Goal: Information Seeking & Learning: Learn about a topic

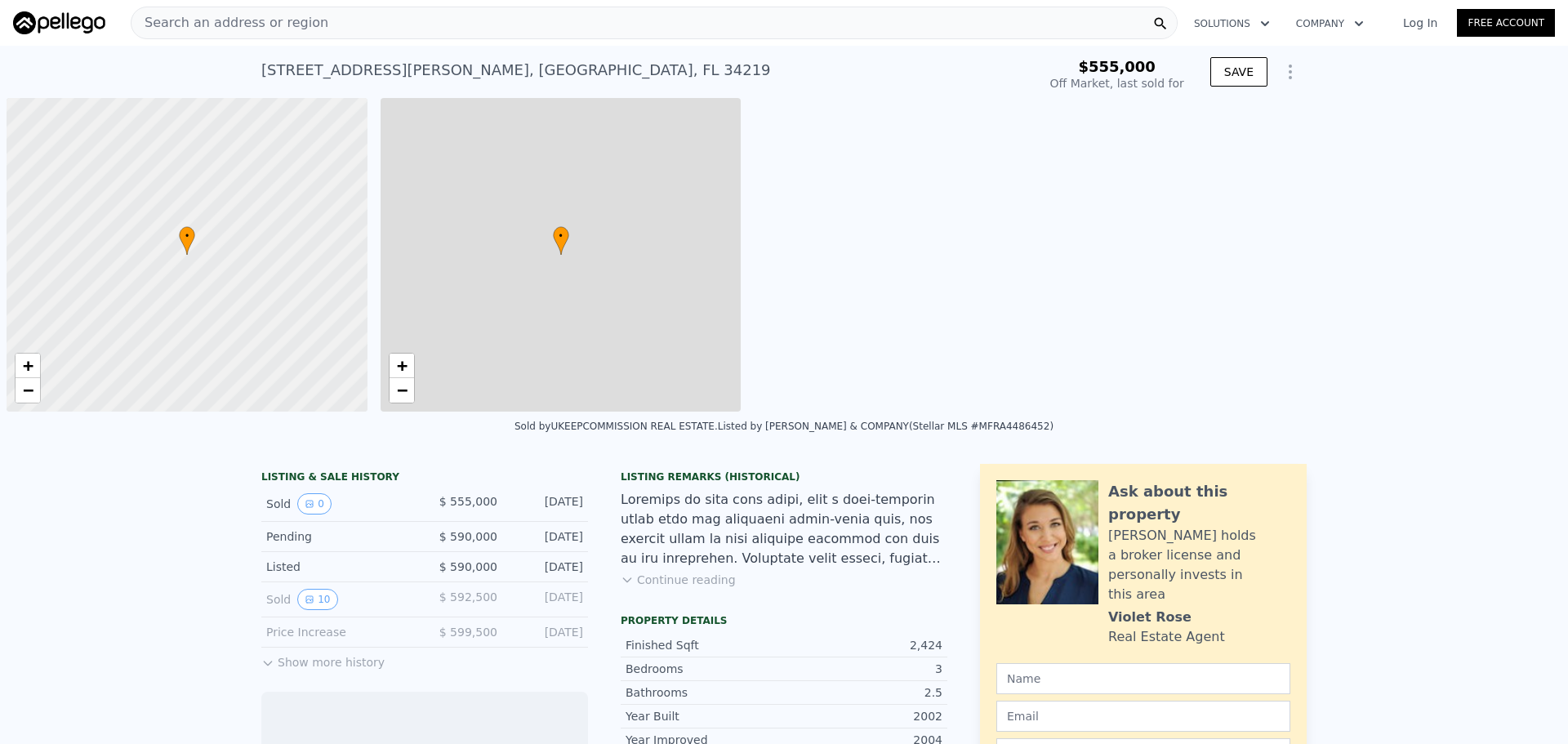
scroll to position [0, 6]
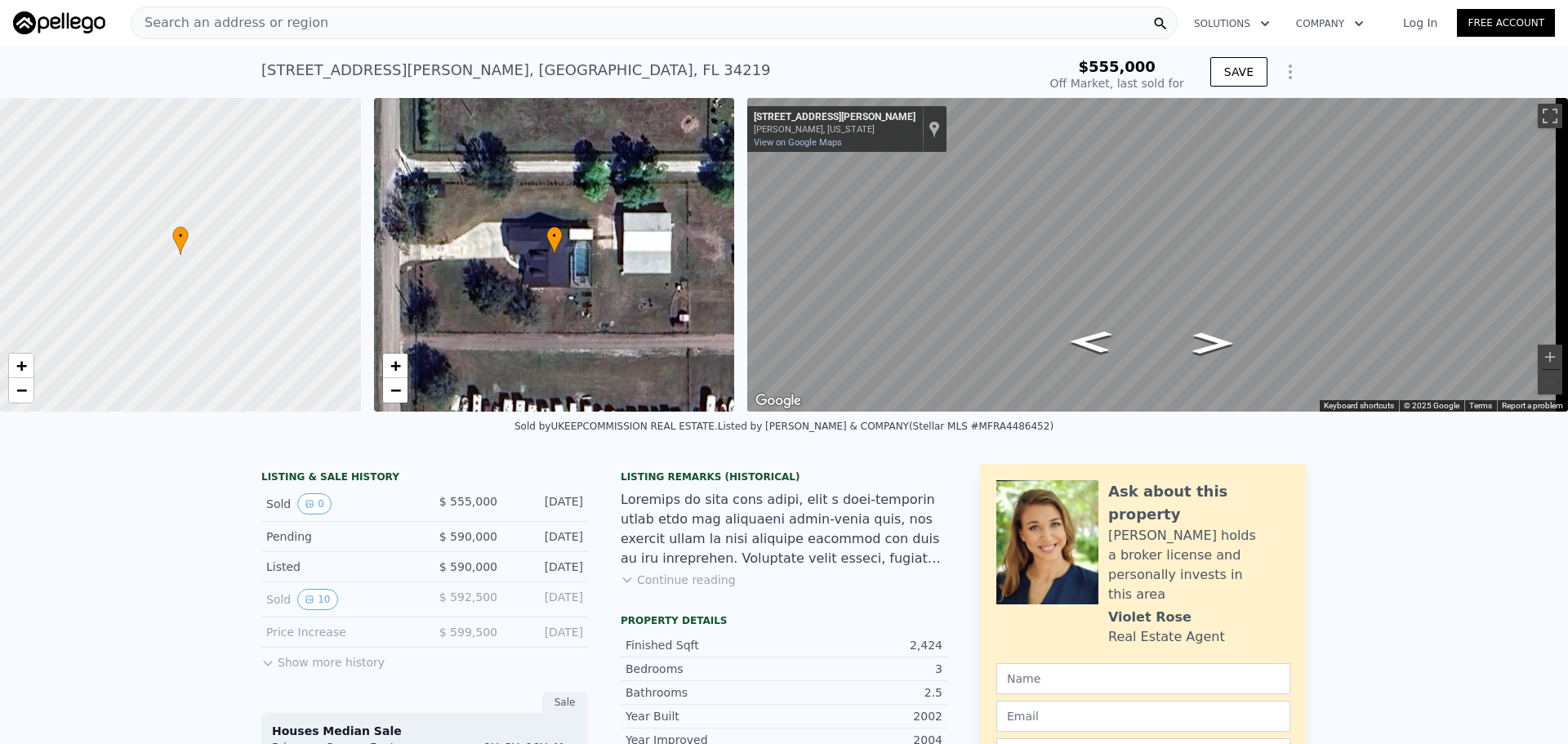
drag, startPoint x: 342, startPoint y: 441, endPoint x: 160, endPoint y: 505, distance: 192.9
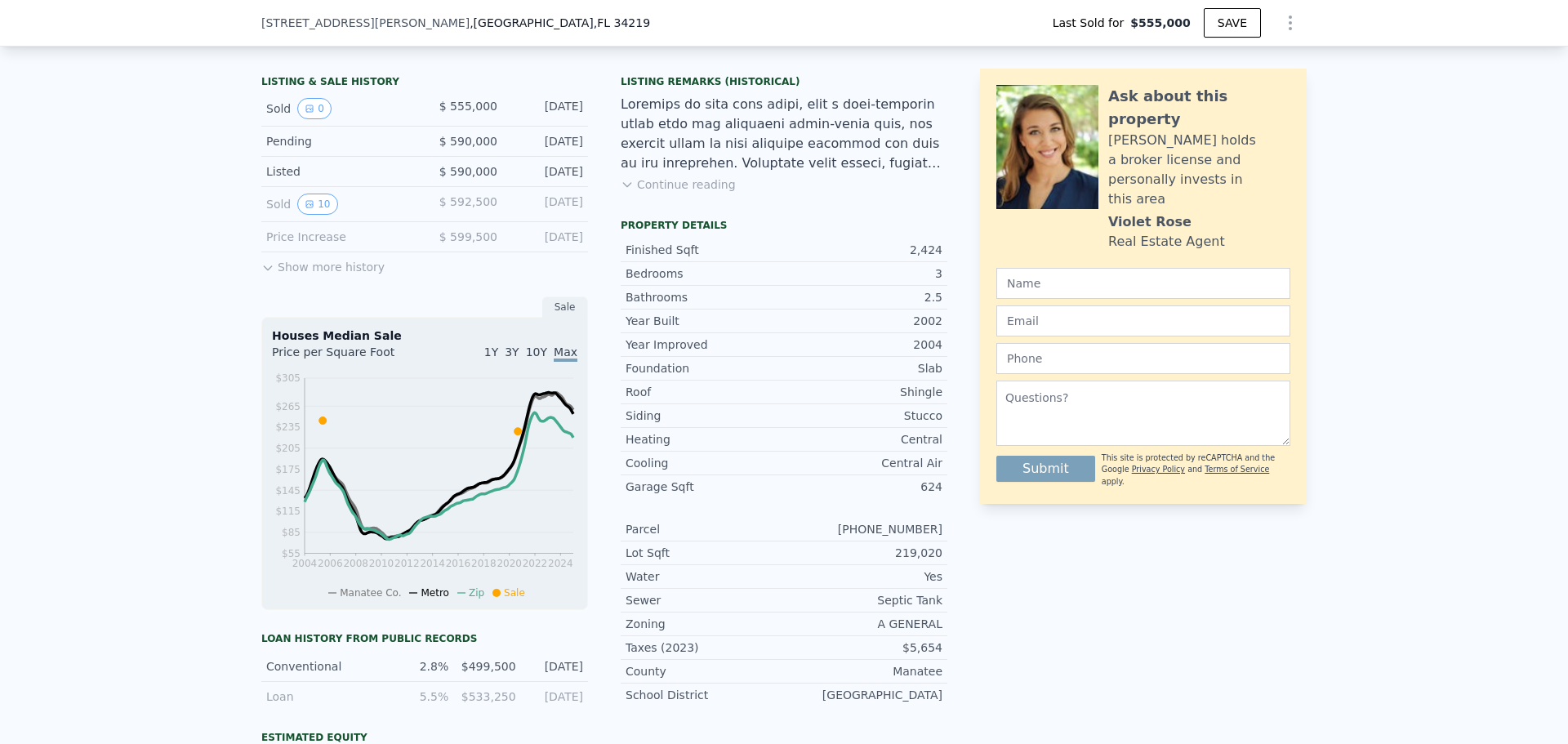
scroll to position [403, 0]
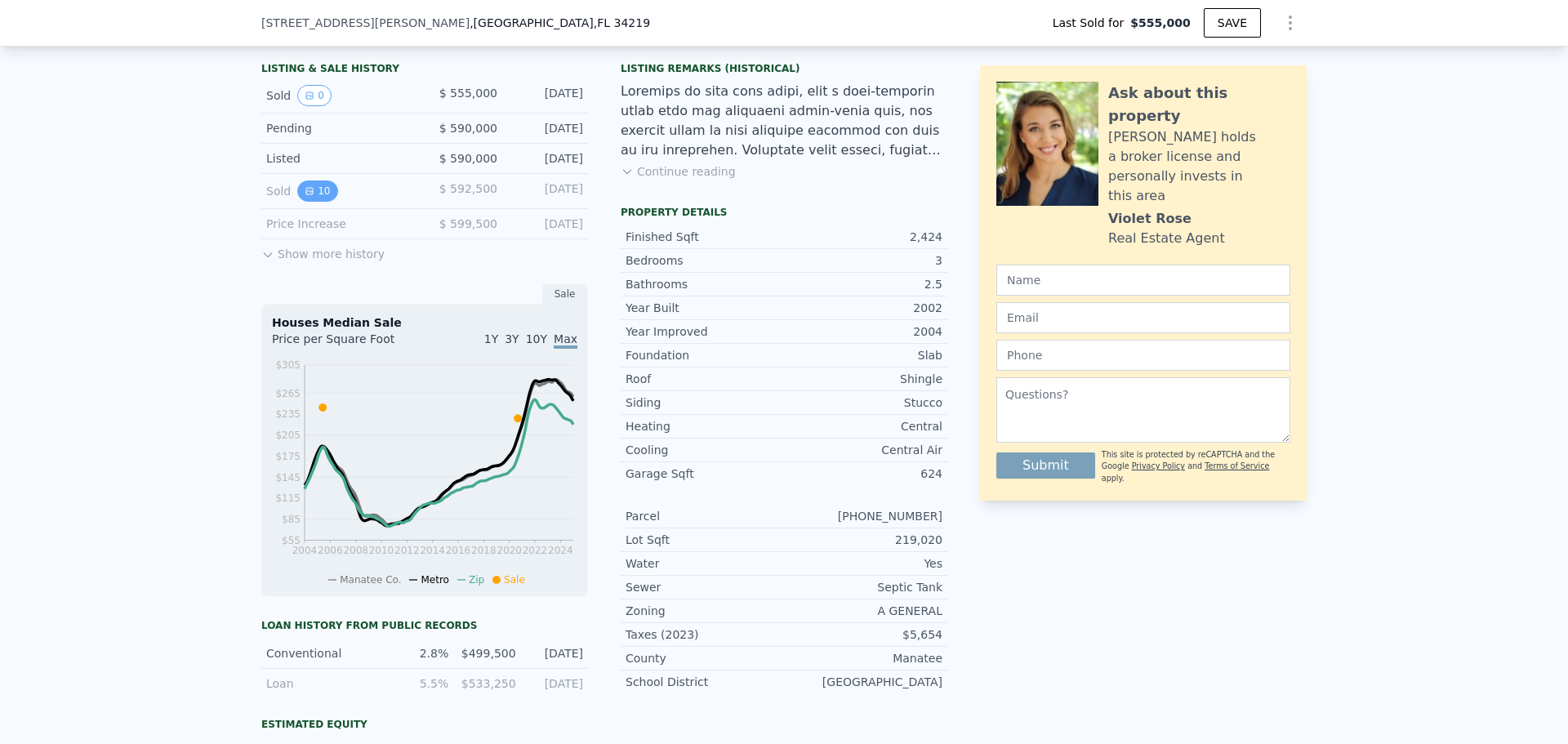
click at [313, 202] on button "10" at bounding box center [317, 191] width 40 height 21
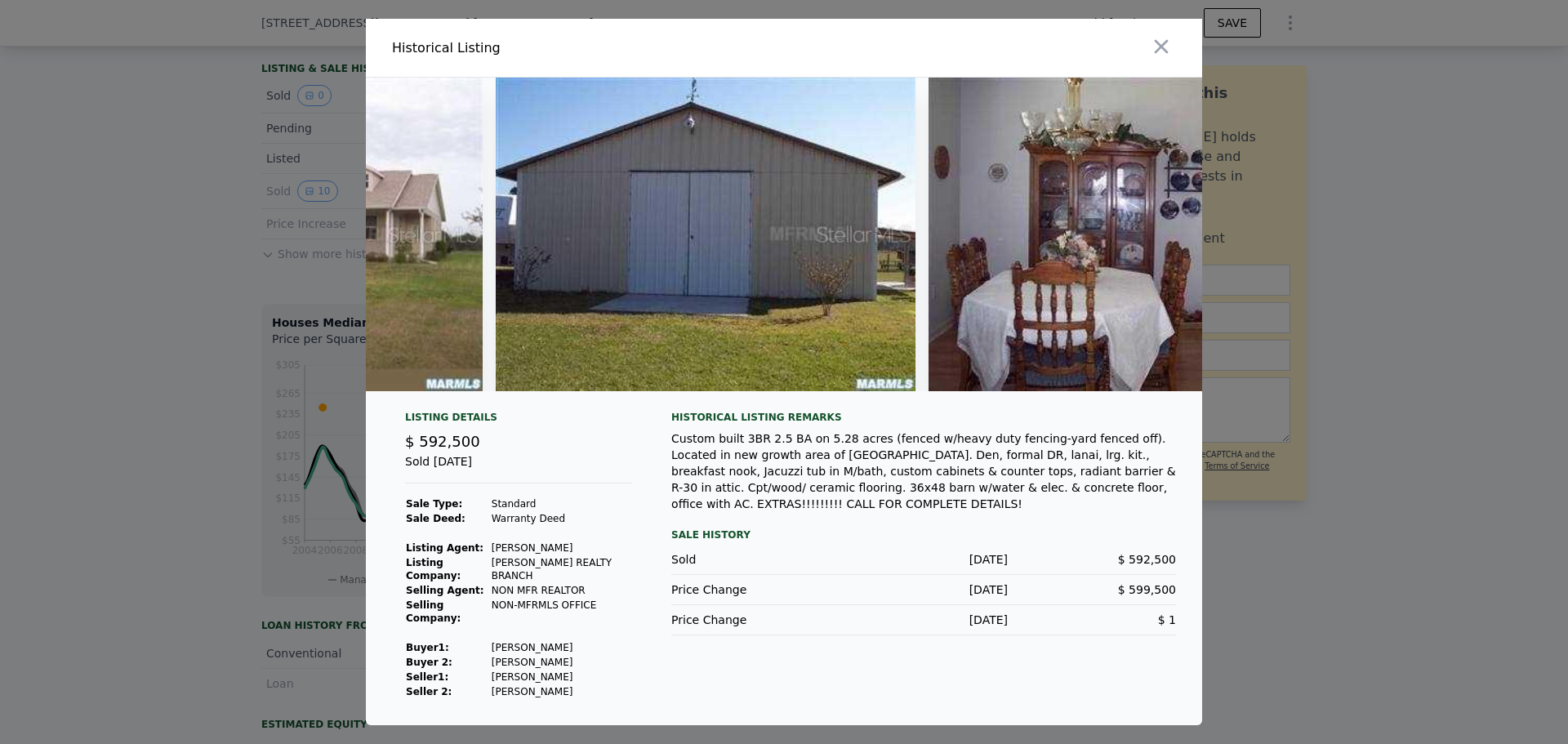
scroll to position [0, 0]
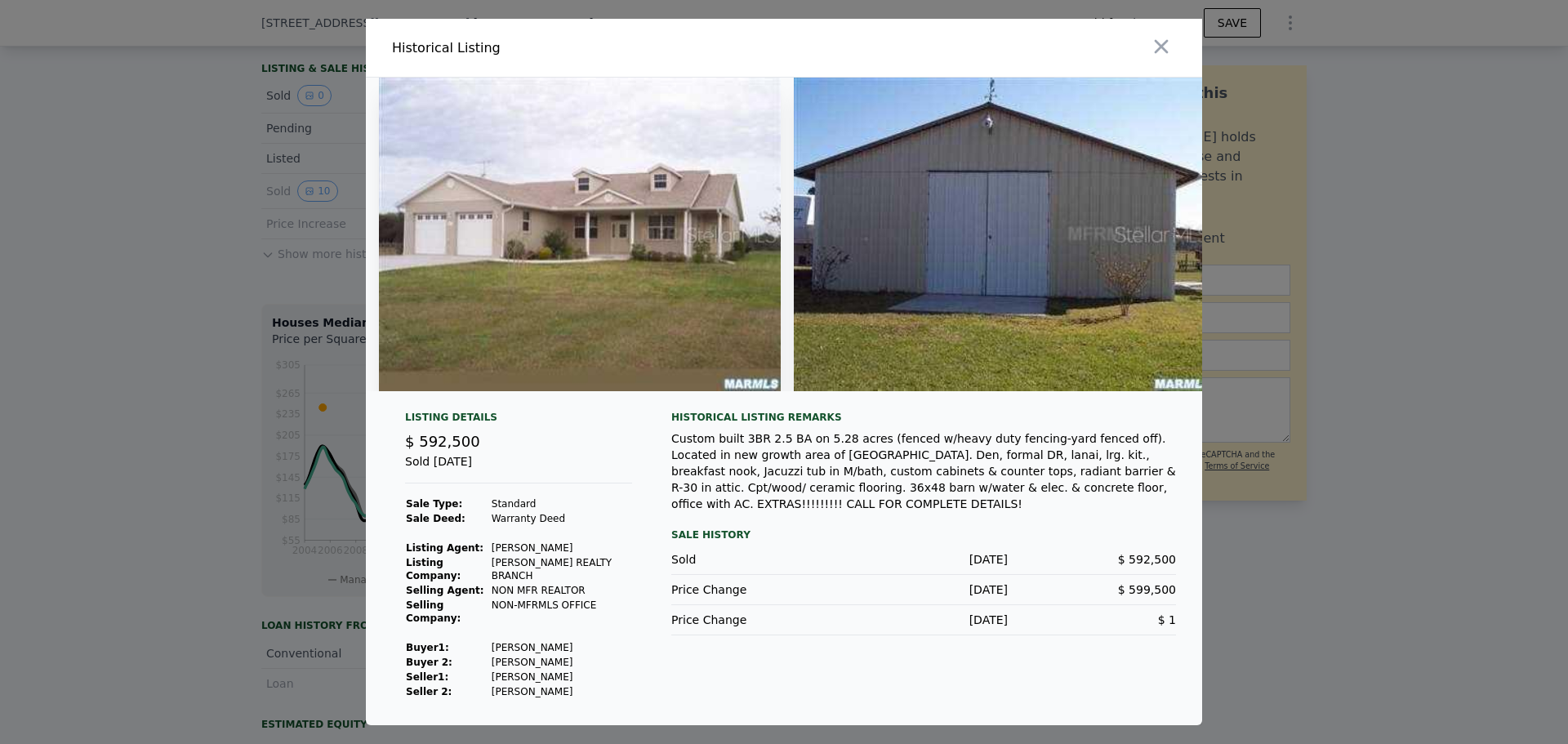
drag, startPoint x: 593, startPoint y: 247, endPoint x: 923, endPoint y: 434, distance: 379.3
click at [923, 425] on div "Historical Listing remarks" at bounding box center [923, 417] width 504 height 13
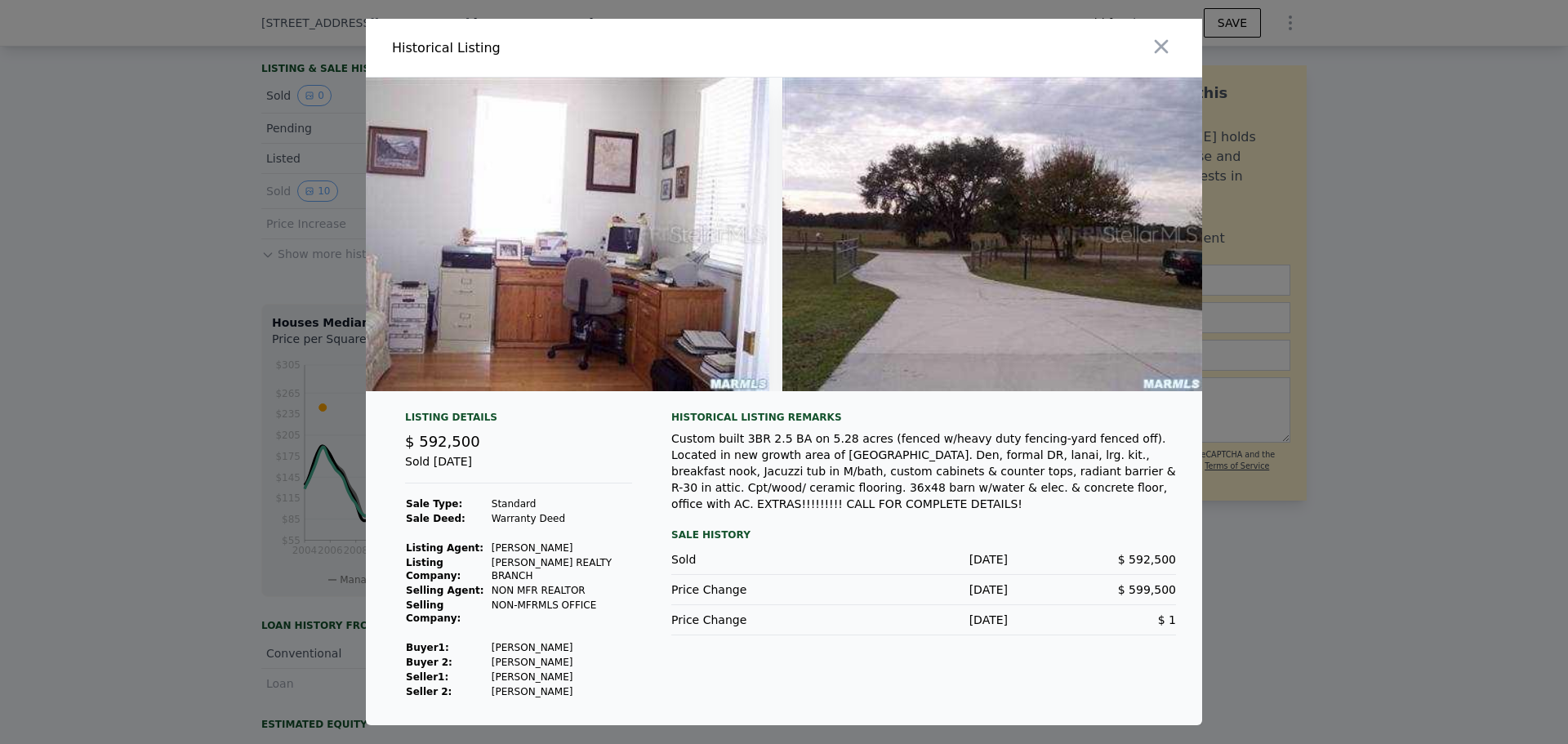
scroll to position [0, 3499]
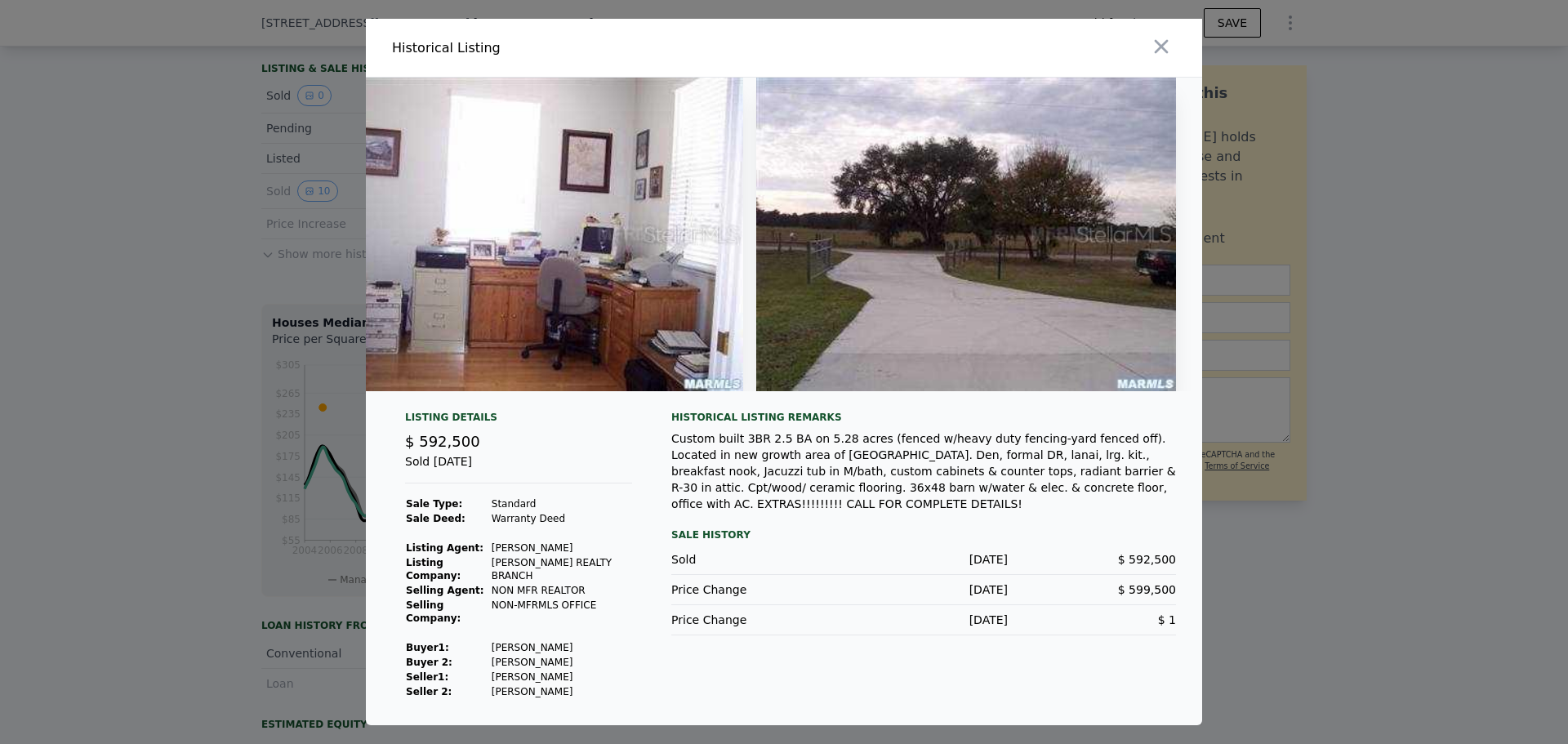
click at [197, 326] on div at bounding box center [784, 372] width 1568 height 744
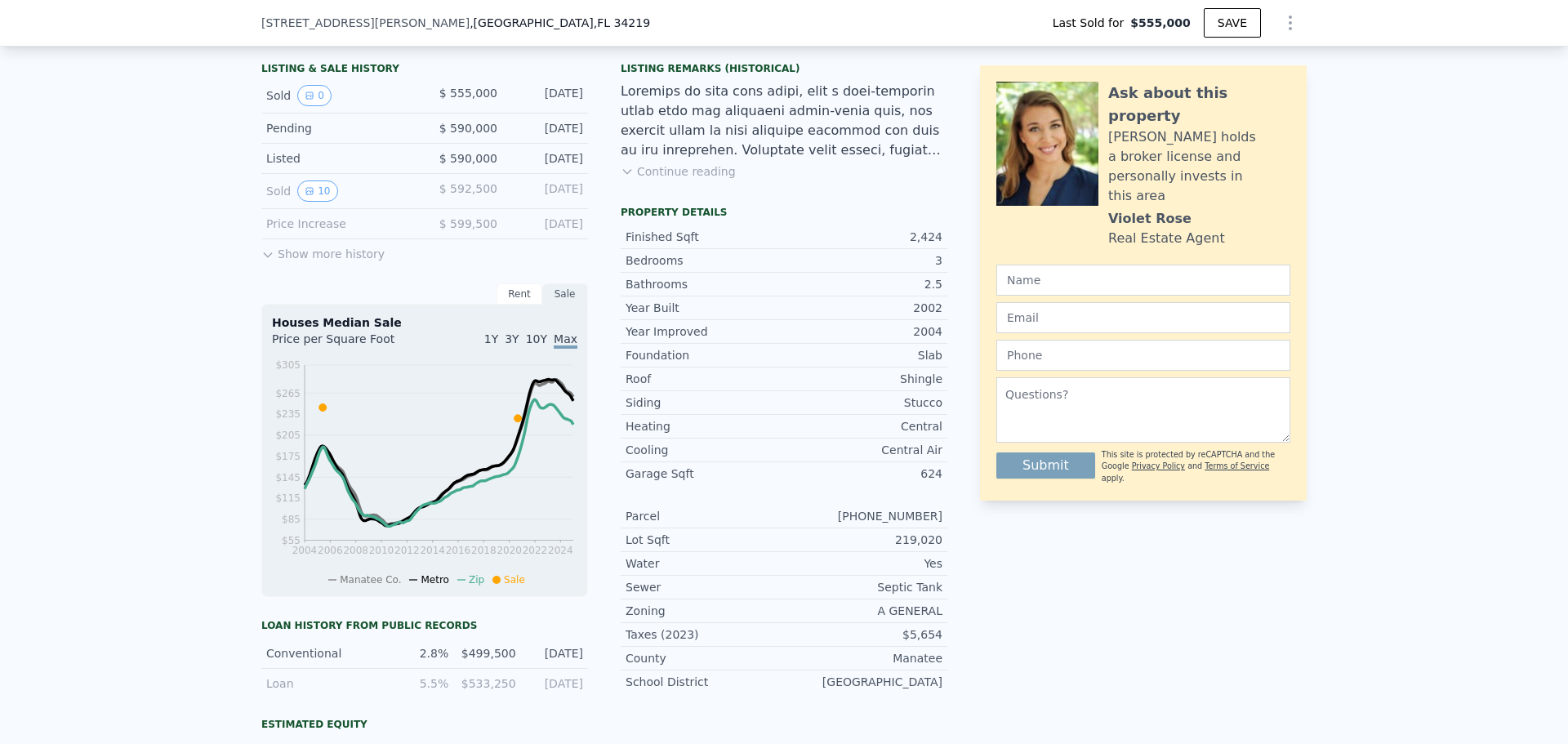
click at [302, 263] on button "Show more history" at bounding box center [323, 251] width 124 height 23
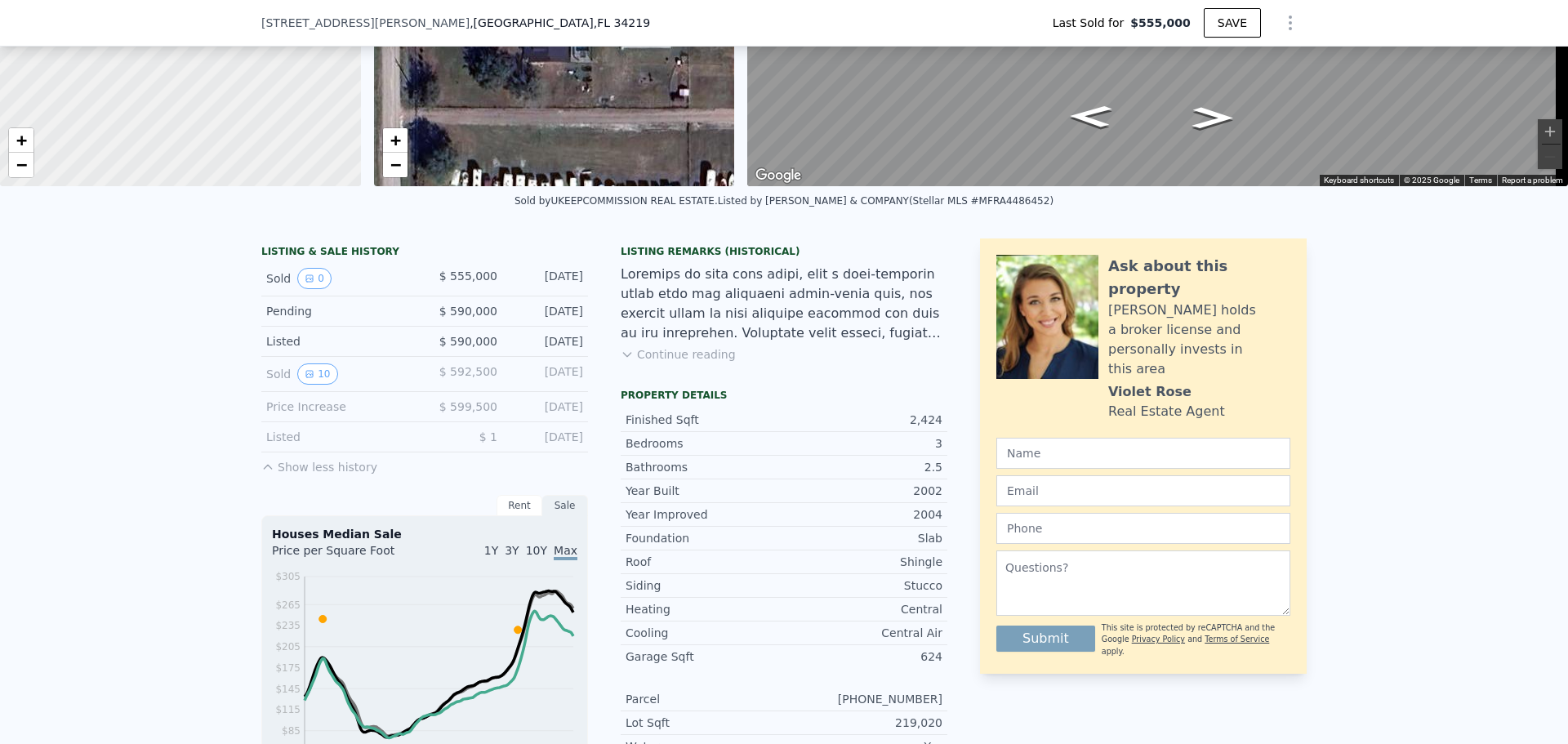
scroll to position [0, 0]
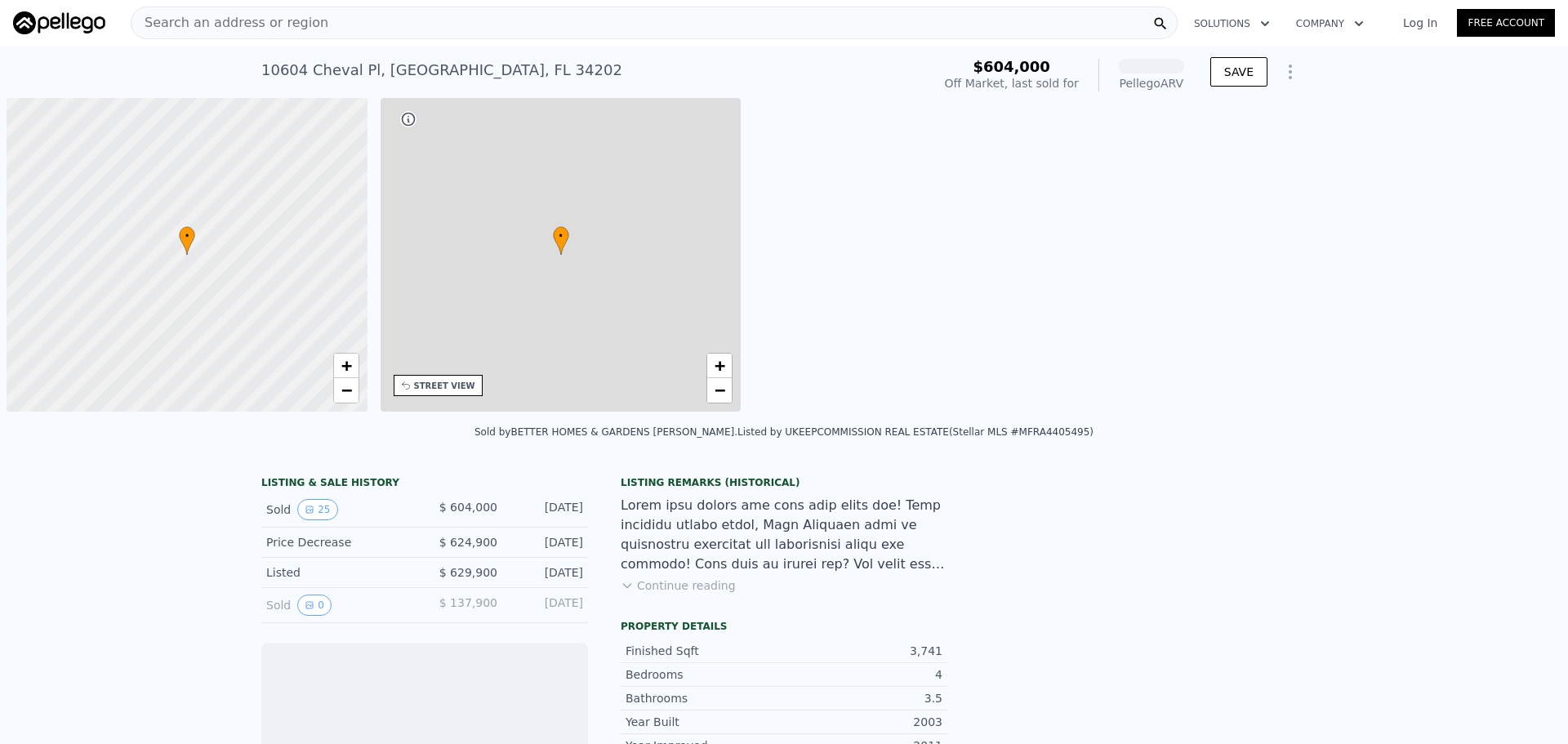
scroll to position [0, 6]
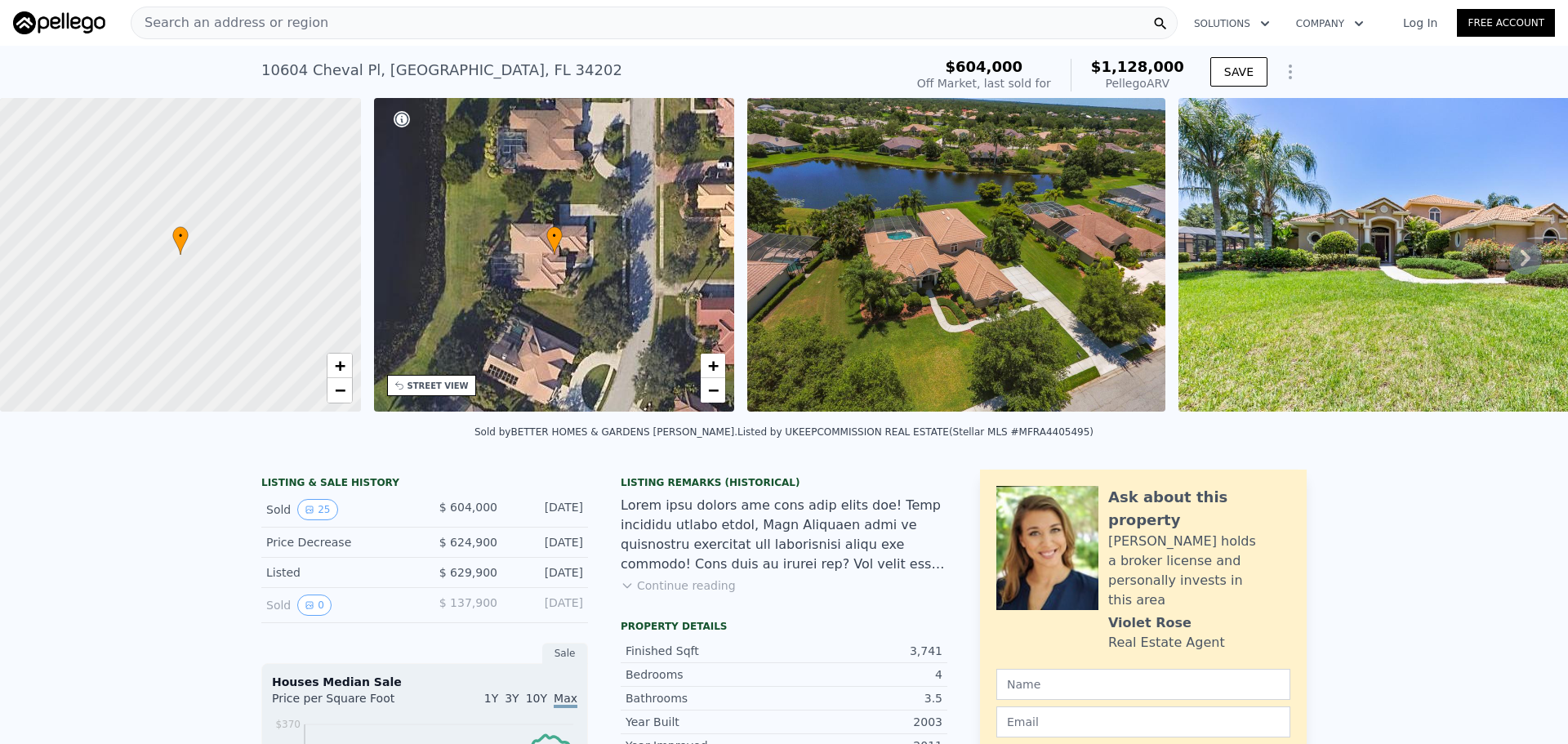
click at [315, 22] on div "Search an address or region" at bounding box center [654, 22] width 1047 height 33
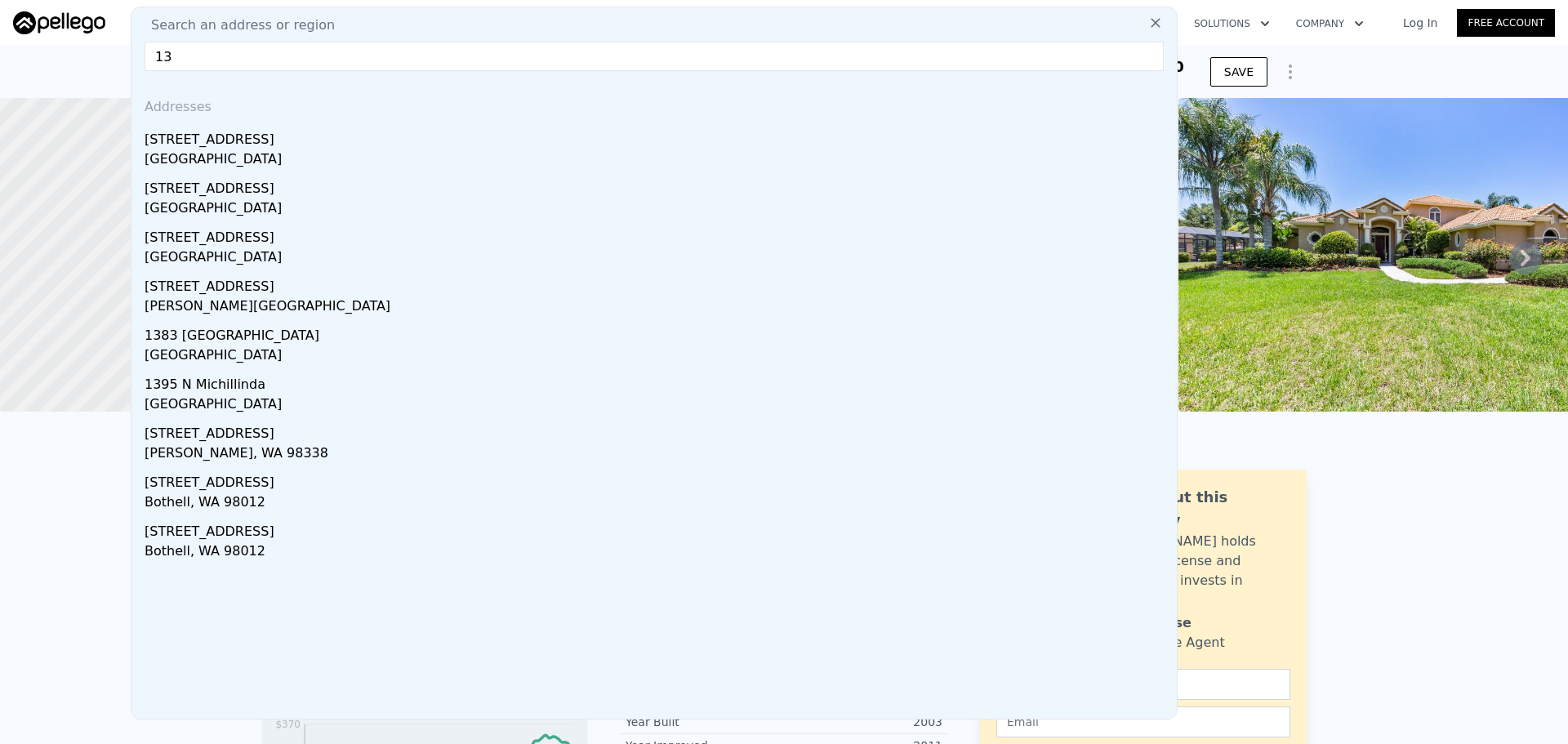
type input "1"
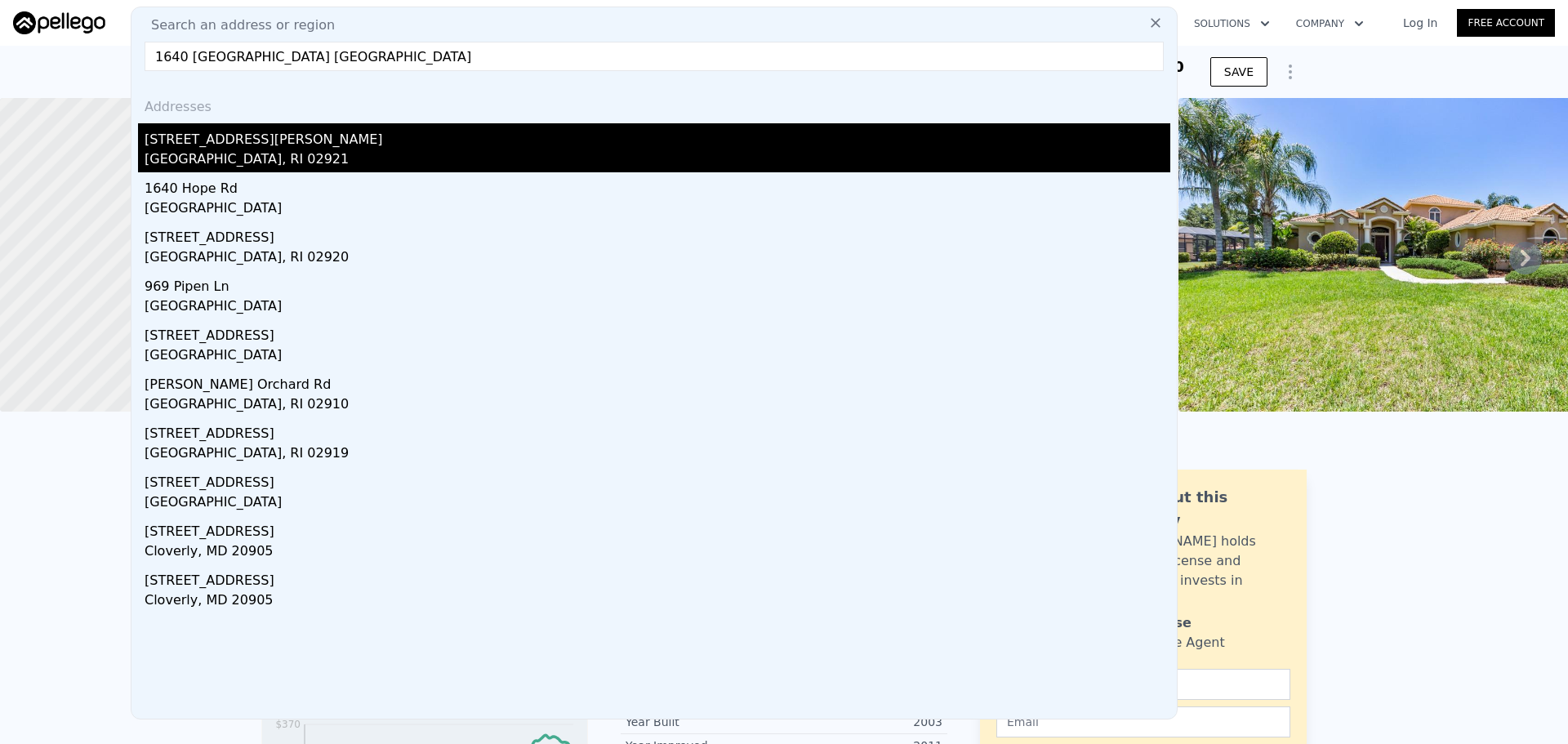
type input "1640 [GEOGRAPHIC_DATA] [GEOGRAPHIC_DATA]"
click at [219, 154] on div "[GEOGRAPHIC_DATA], RI 02921" at bounding box center [657, 161] width 1025 height 23
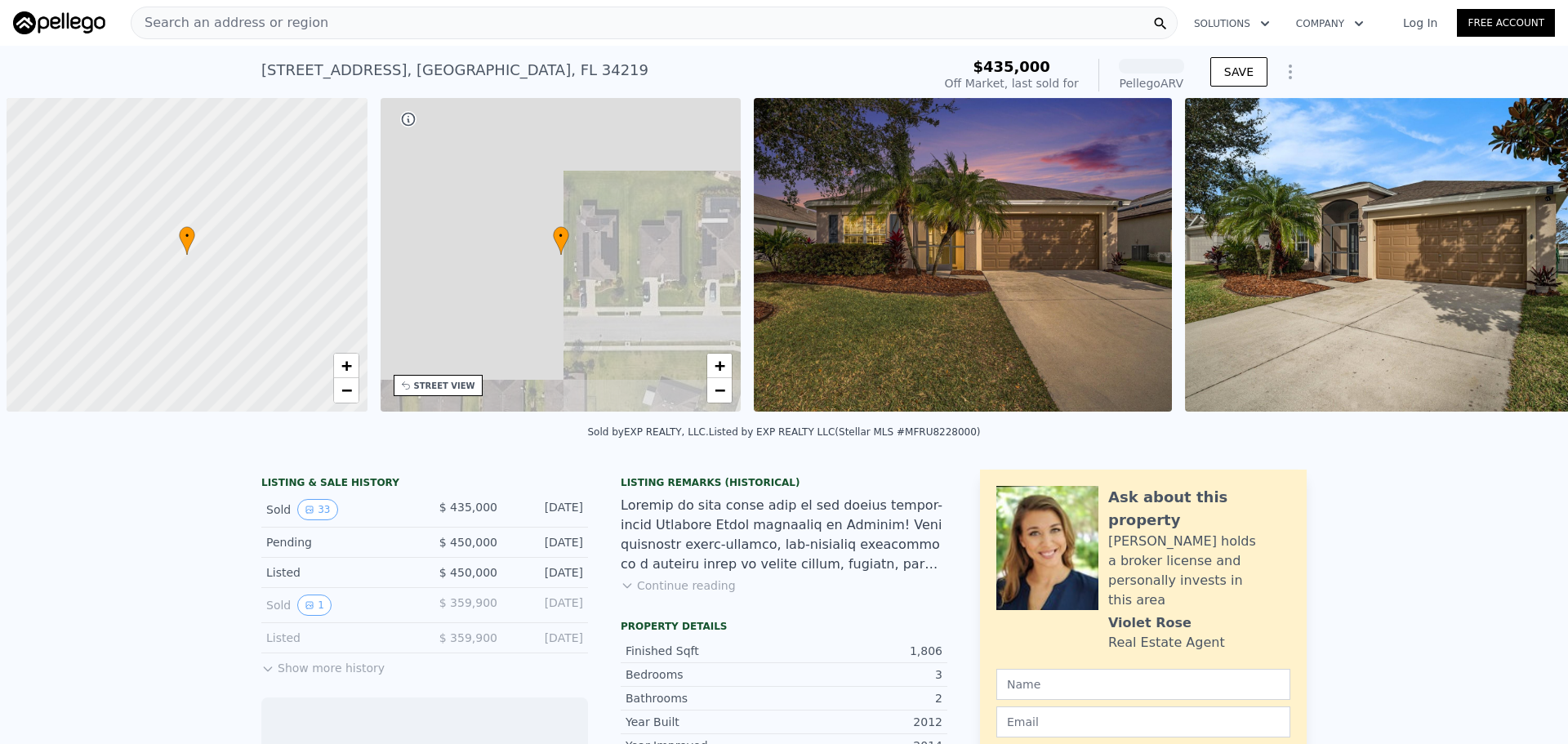
scroll to position [0, 6]
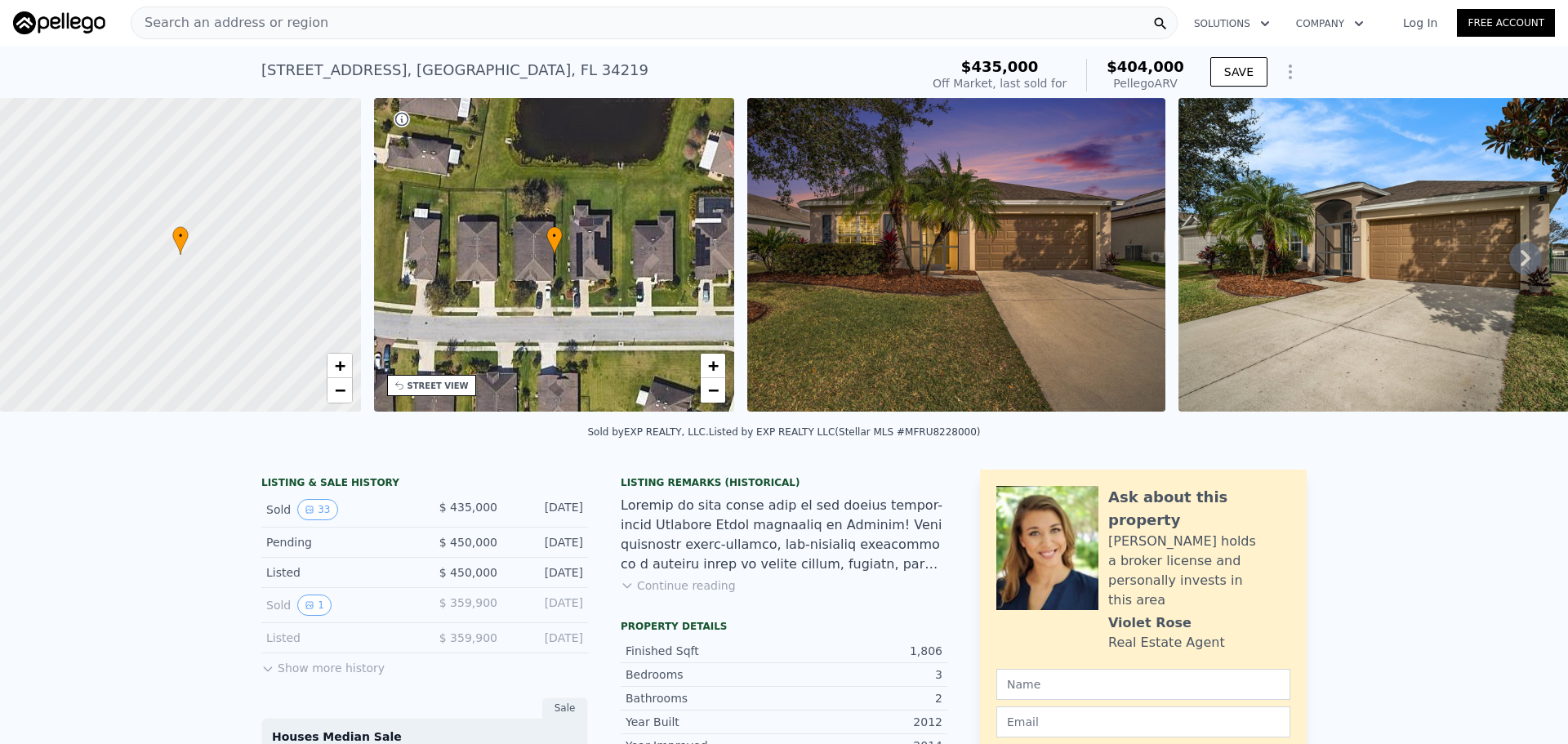
click at [1521, 258] on icon at bounding box center [1525, 258] width 10 height 16
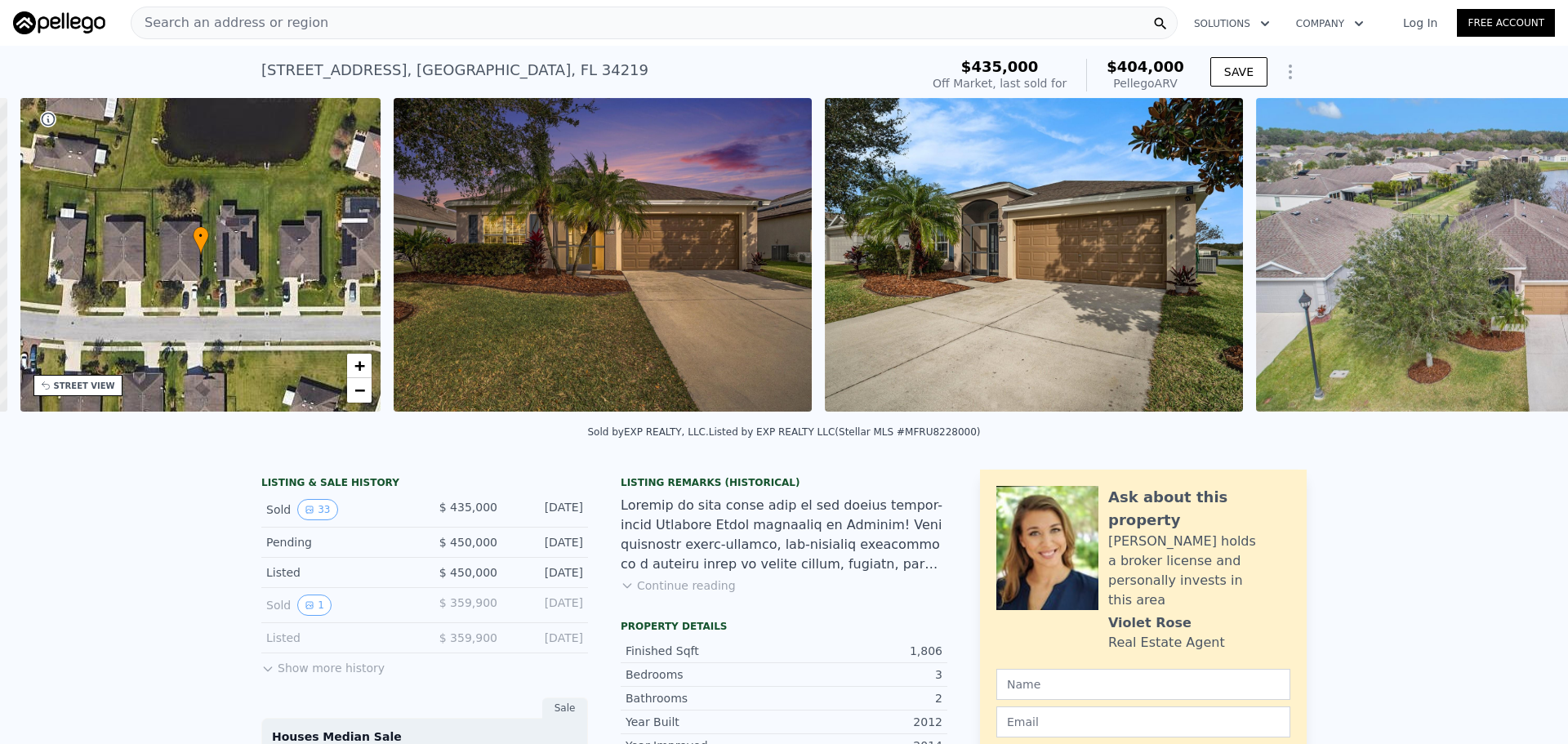
scroll to position [0, 381]
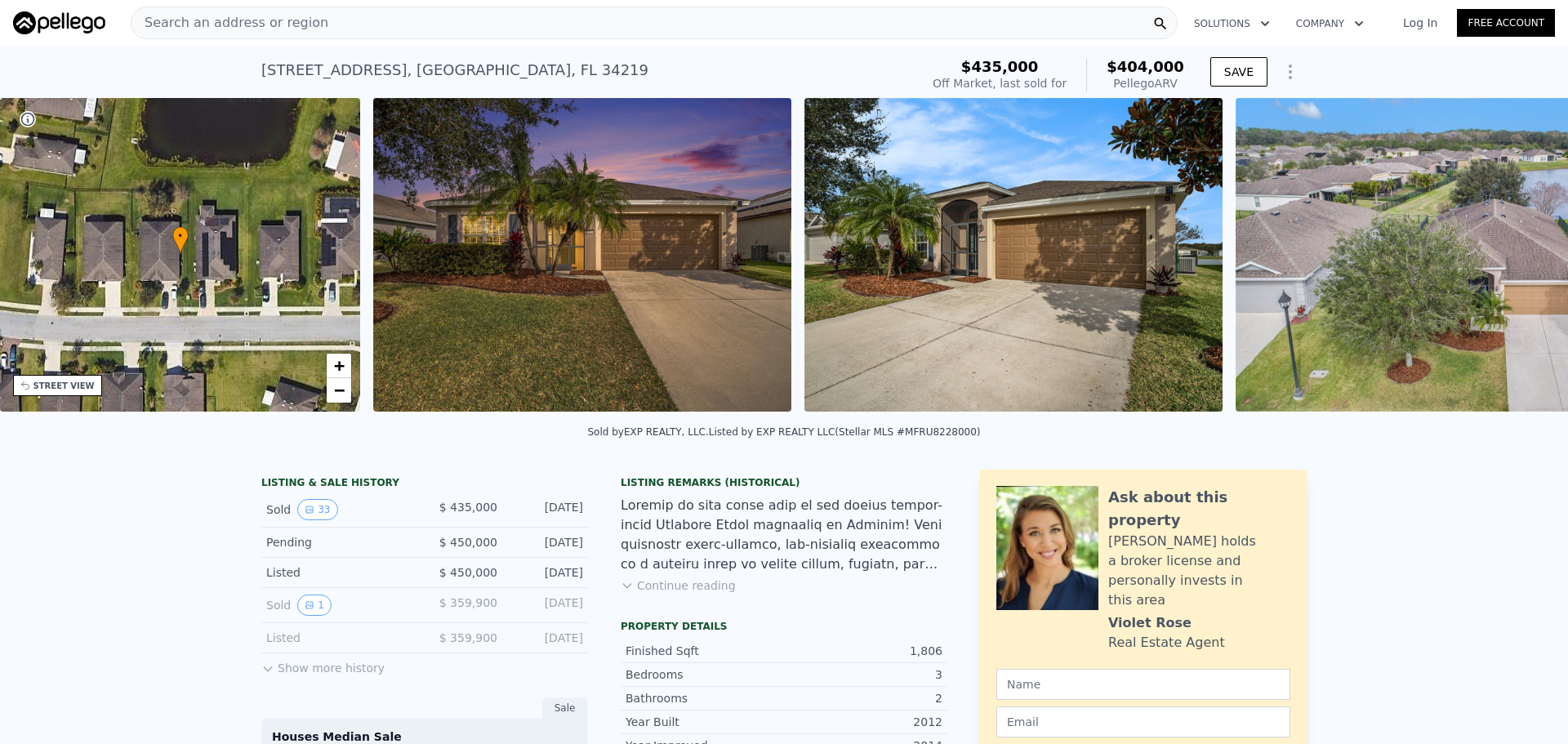
click at [1513, 258] on img at bounding box center [1515, 255] width 559 height 314
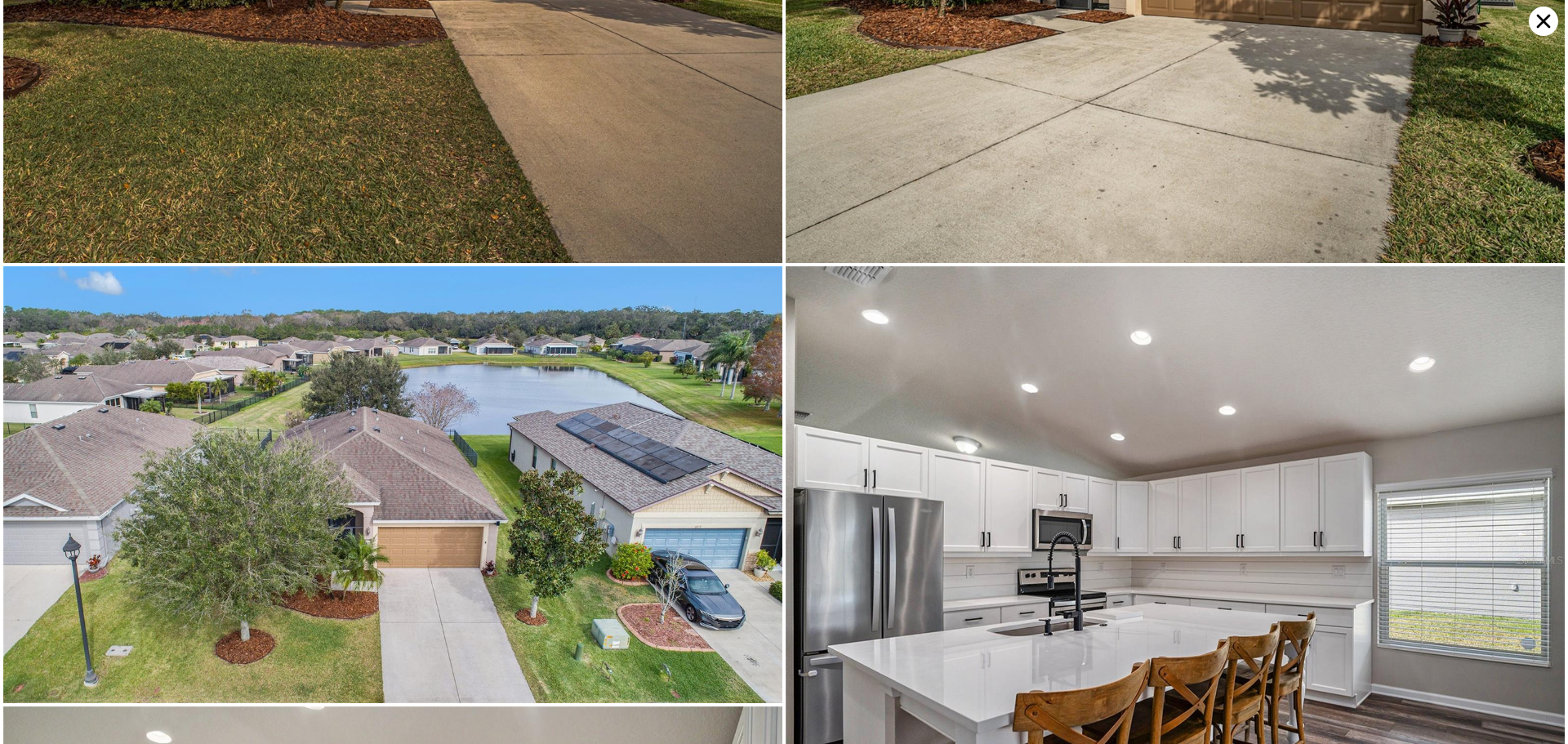
scroll to position [584, 0]
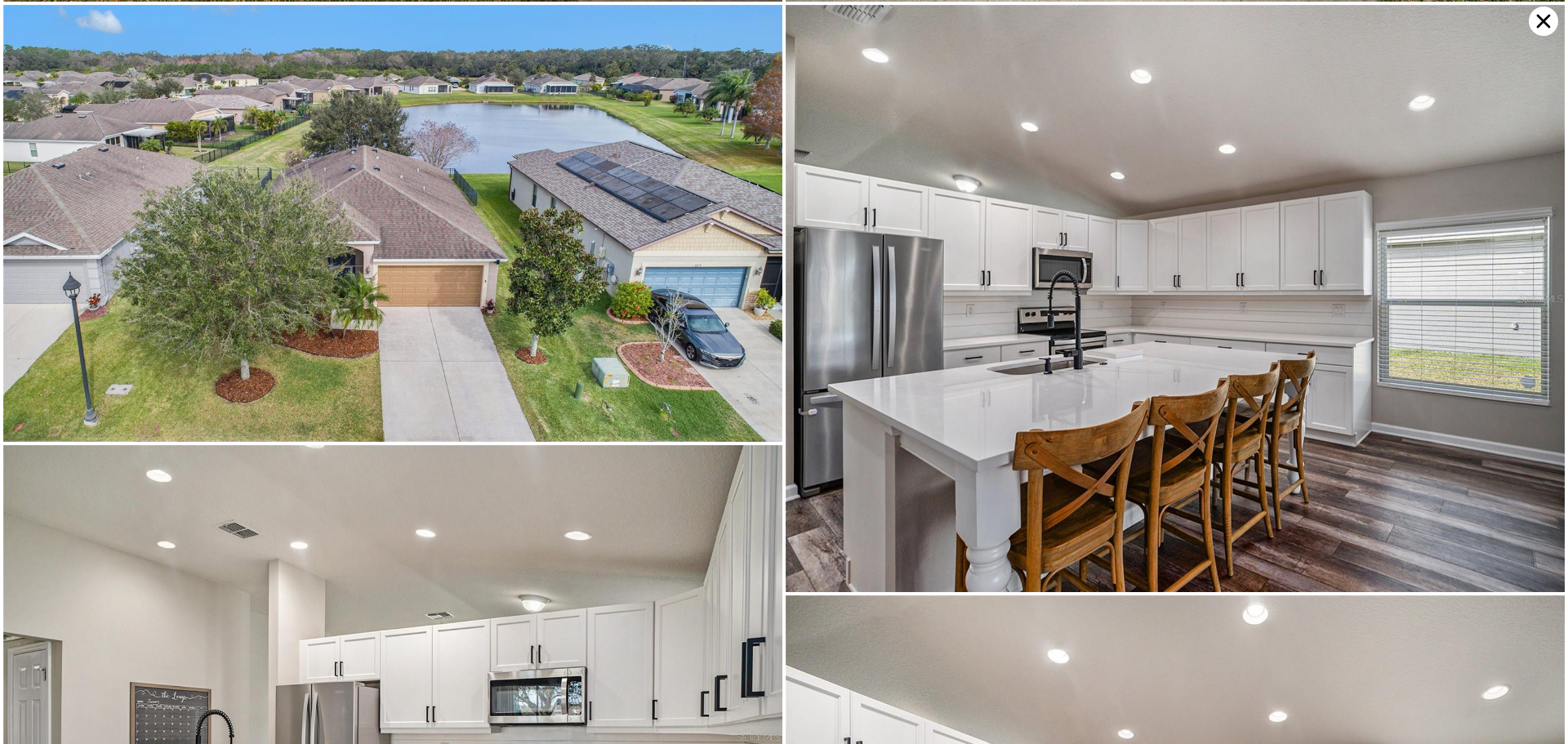
click at [1541, 25] on icon at bounding box center [1544, 22] width 14 height 14
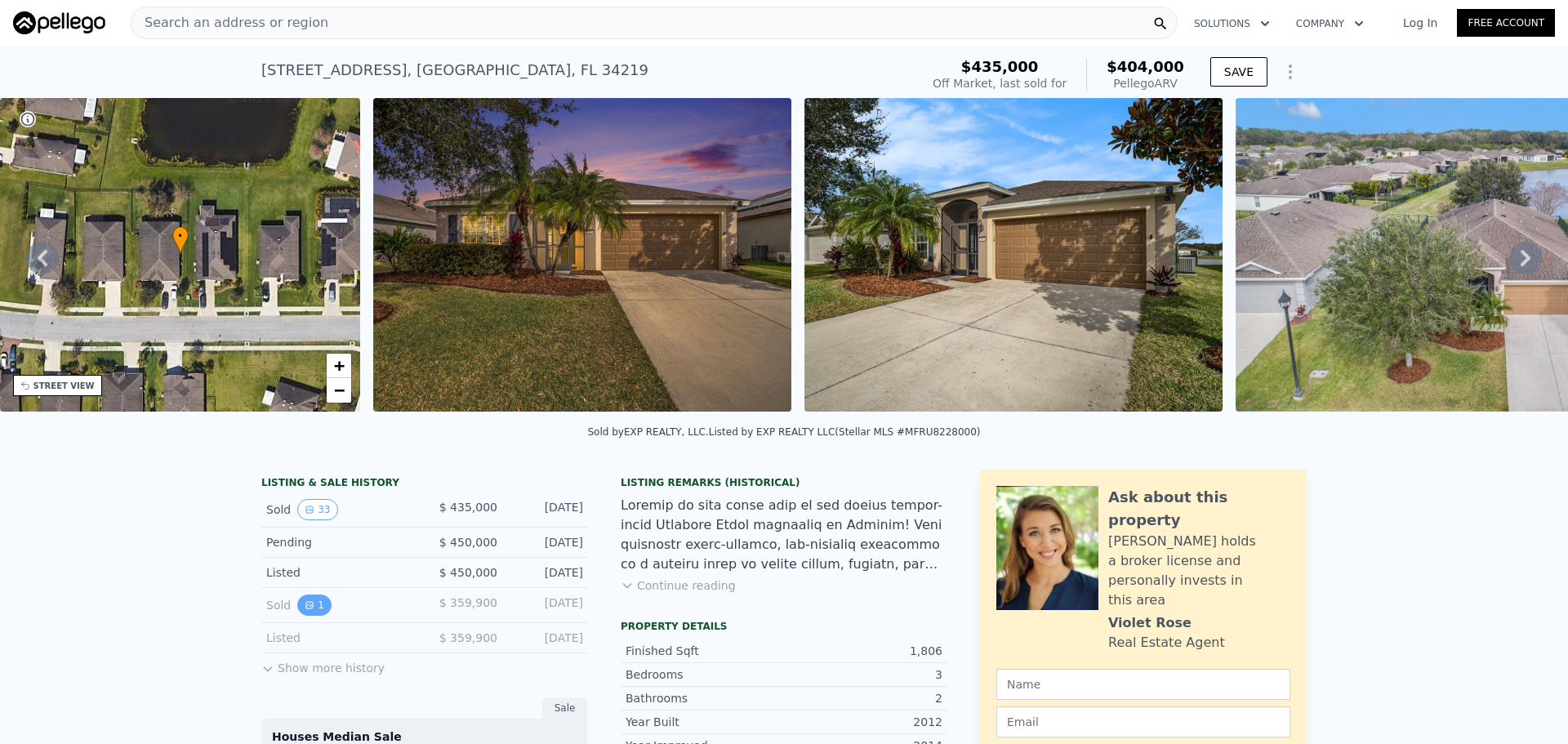
click at [306, 609] on icon "View historical data" at bounding box center [309, 605] width 6 height 6
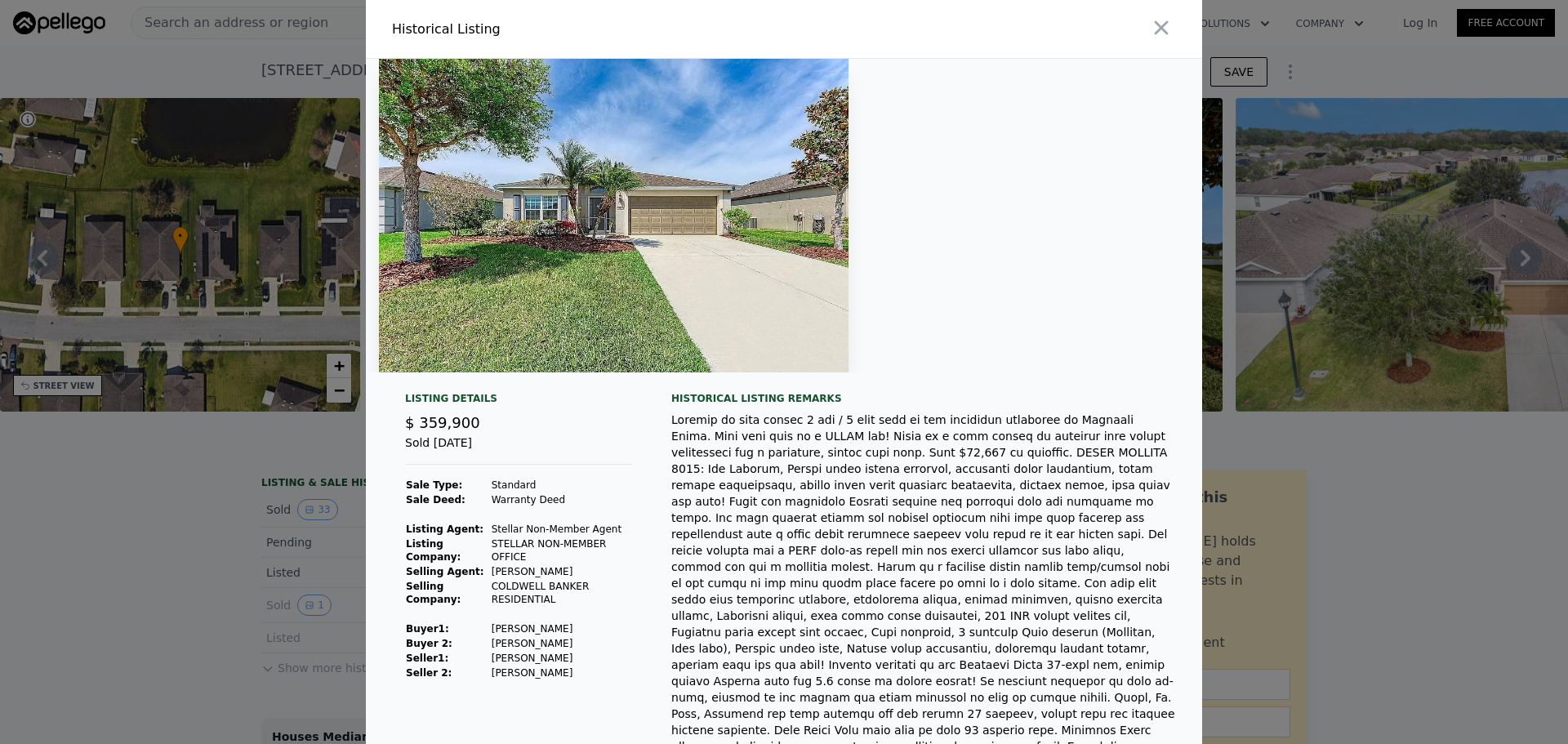
click at [179, 612] on div at bounding box center [784, 372] width 1568 height 744
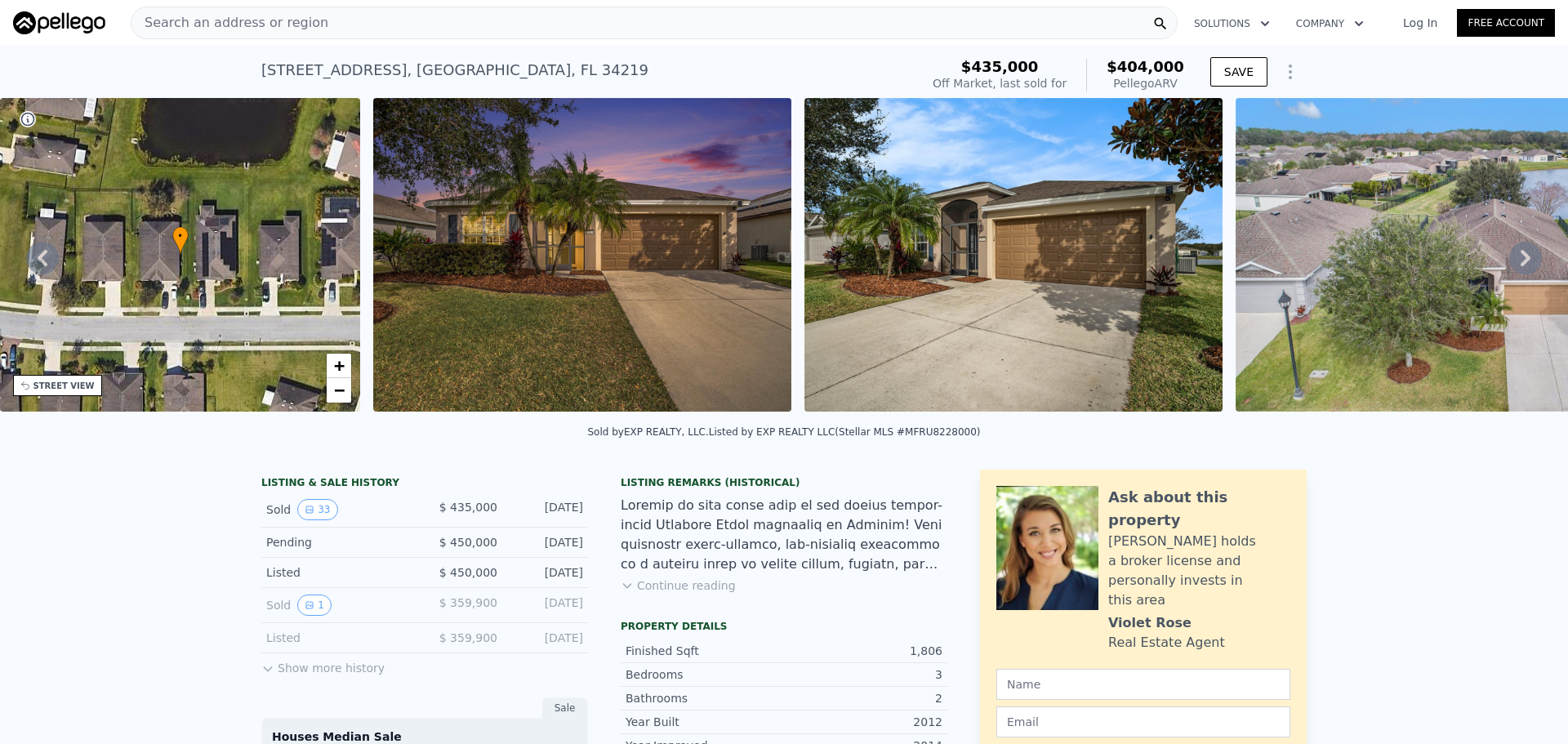
click at [315, 676] on button "Show more history" at bounding box center [323, 666] width 124 height 23
click at [297, 682] on button "34" at bounding box center [317, 671] width 40 height 21
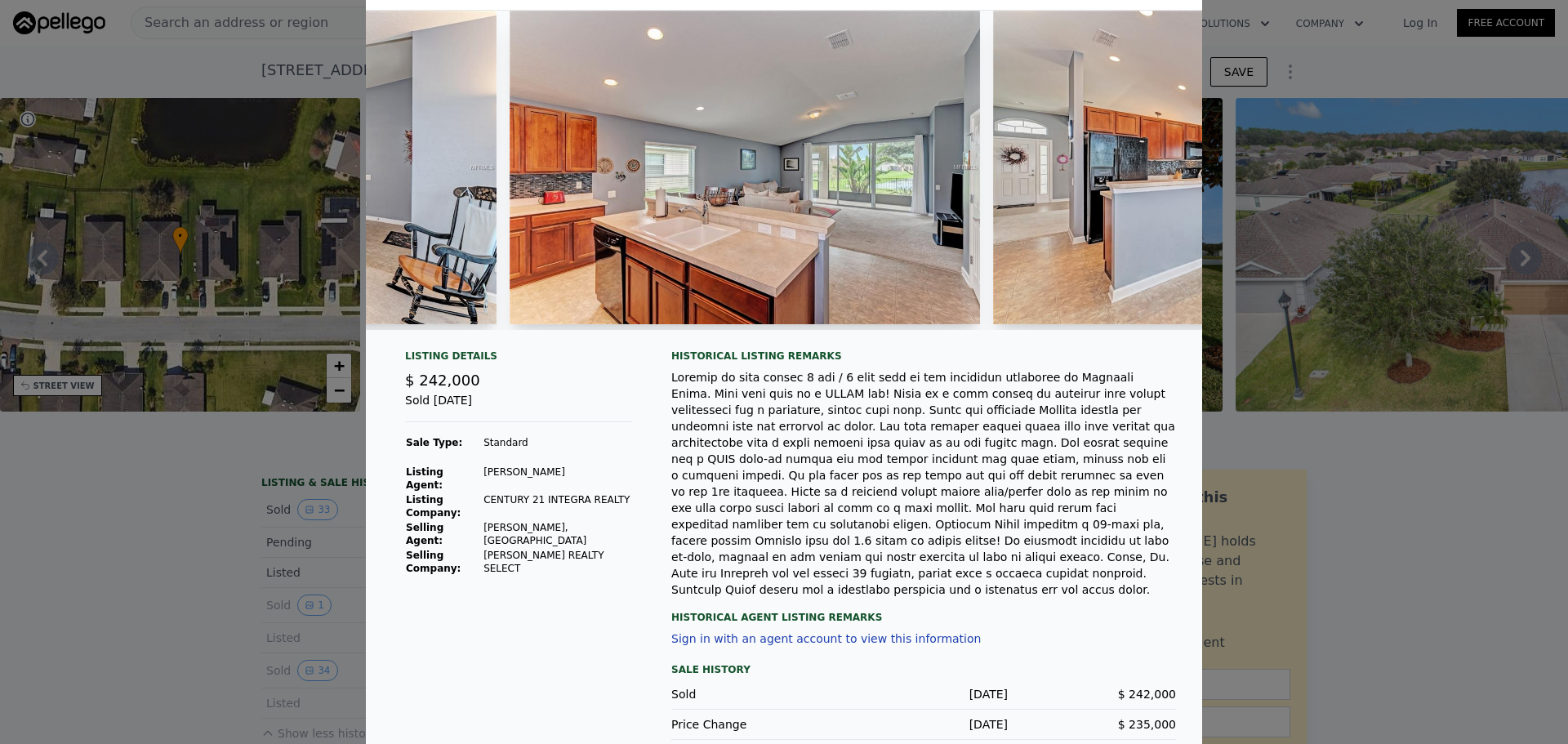
scroll to position [0, 4221]
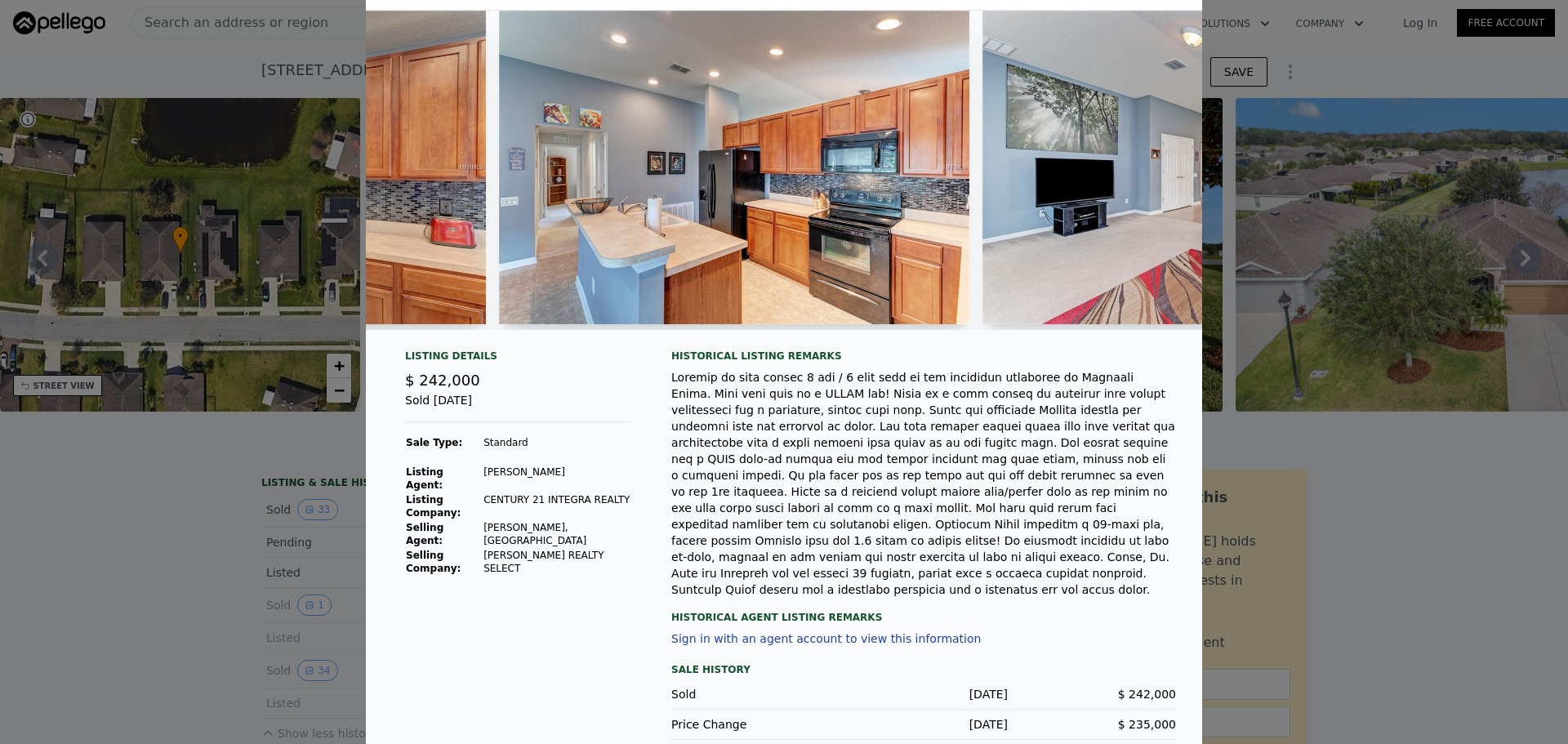
click at [225, 574] on div at bounding box center [784, 372] width 1568 height 744
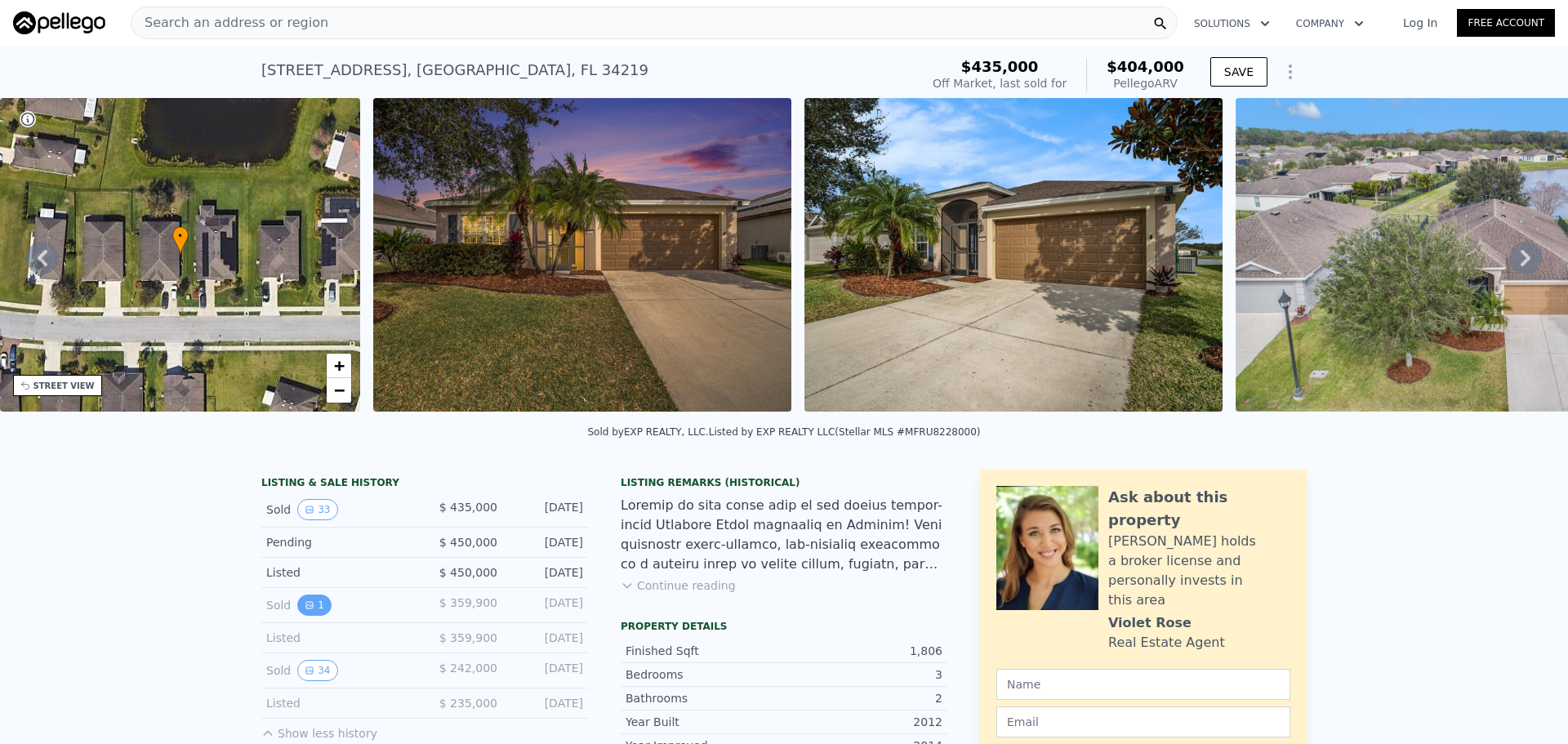
click at [304, 611] on icon "View historical data" at bounding box center [309, 605] width 10 height 10
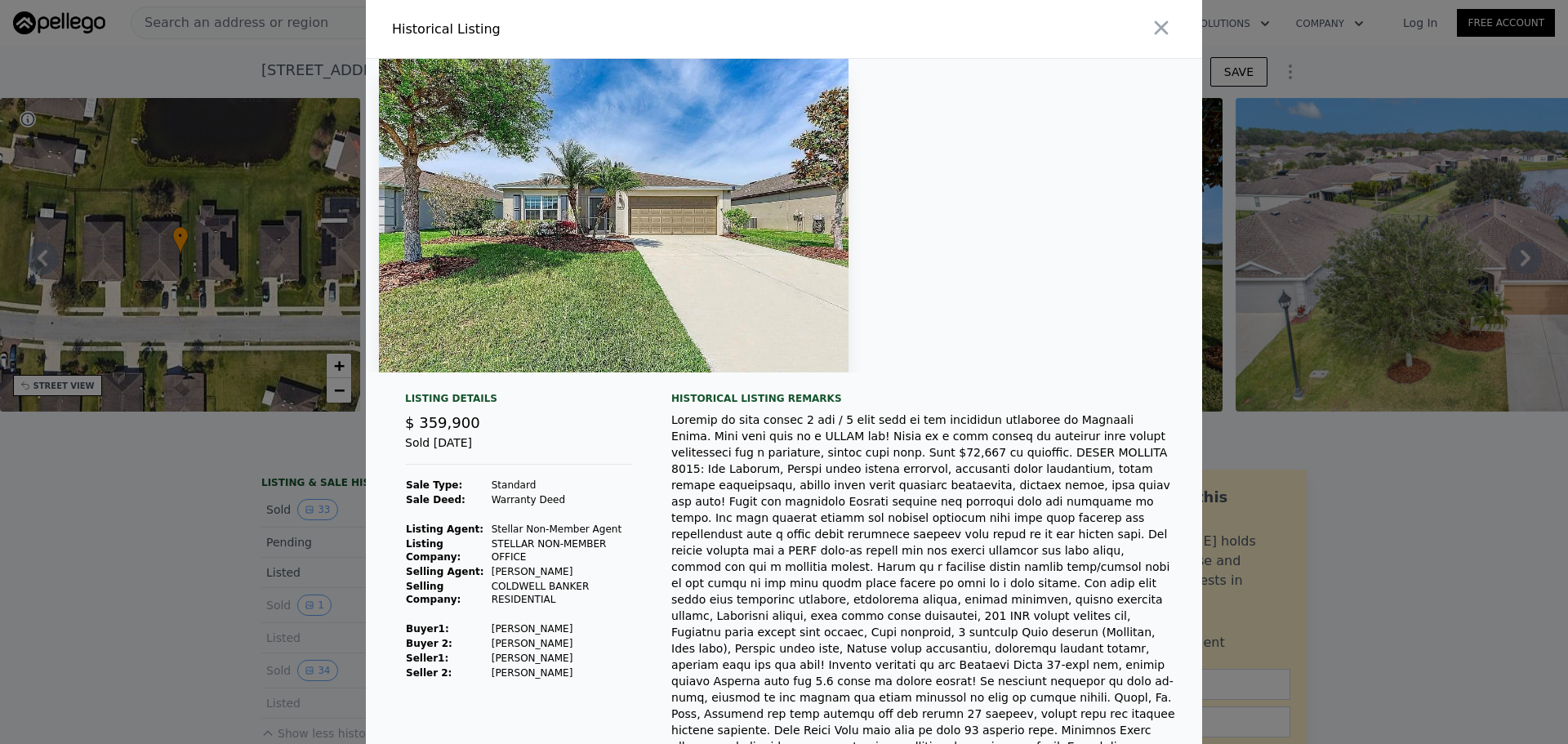
click at [155, 526] on div at bounding box center [784, 372] width 1568 height 744
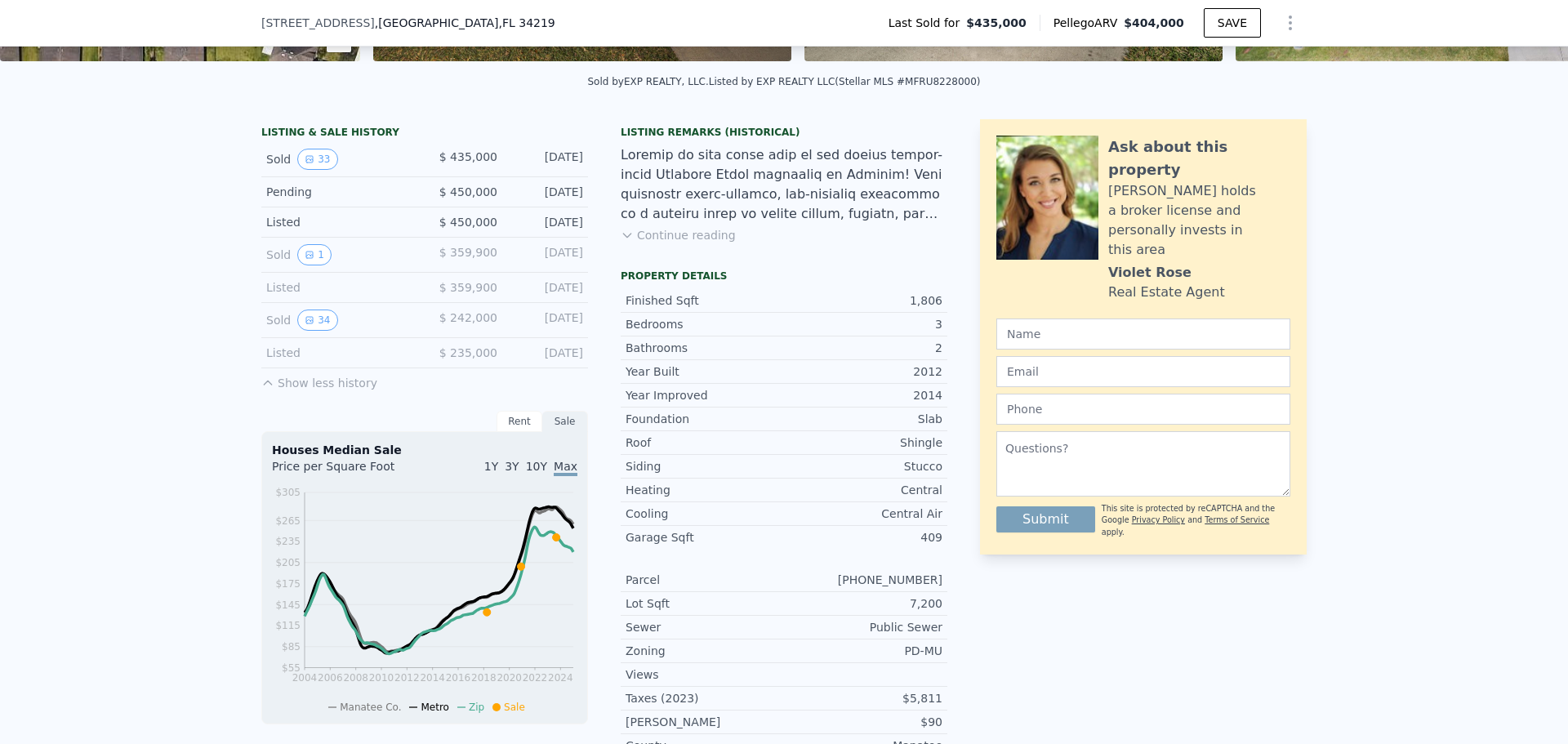
scroll to position [403, 0]
